Goal: Check status: Check status

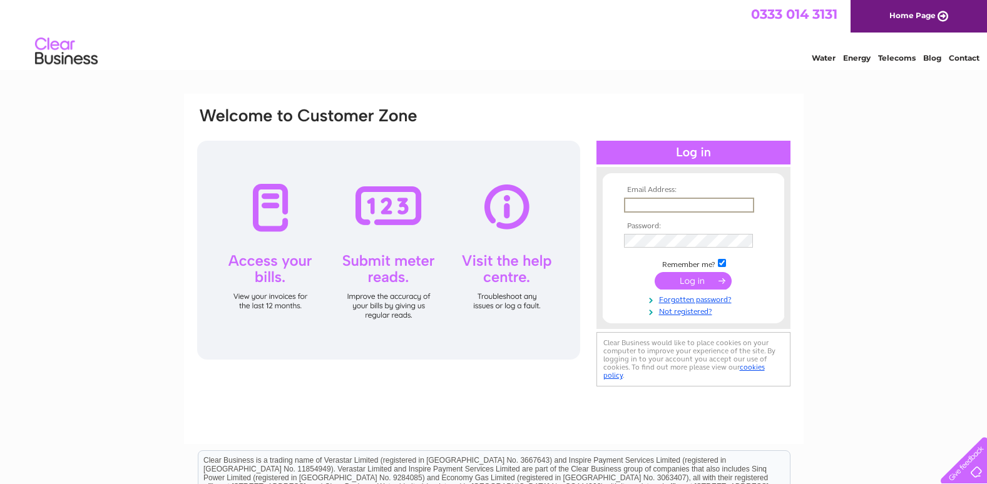
click at [629, 204] on input "text" at bounding box center [689, 205] width 130 height 15
type input "steve.easthope@btinternet.com"
click at [703, 280] on input "submit" at bounding box center [692, 280] width 77 height 18
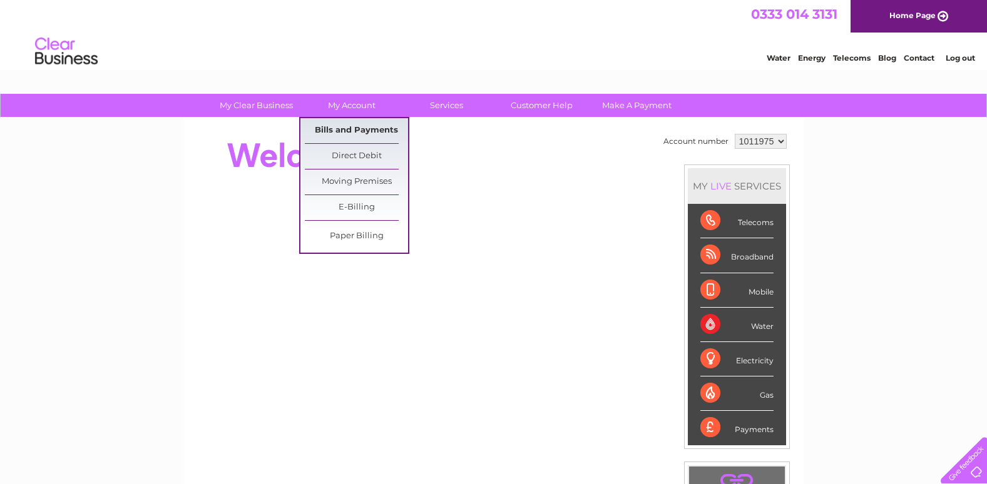
click at [354, 130] on link "Bills and Payments" at bounding box center [356, 130] width 103 height 25
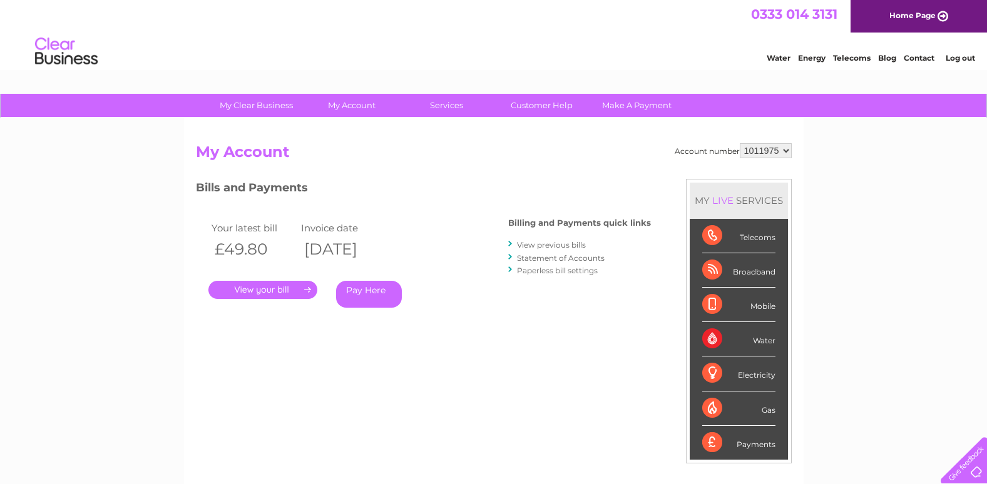
click at [239, 292] on link "." at bounding box center [262, 290] width 109 height 18
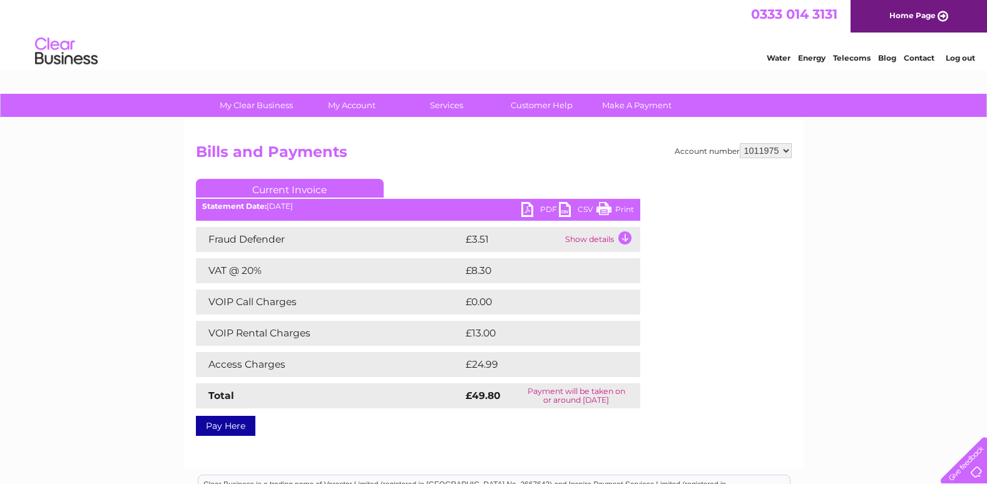
click at [961, 57] on link "Log out" at bounding box center [959, 57] width 29 height 9
